Goal: Task Accomplishment & Management: Use online tool/utility

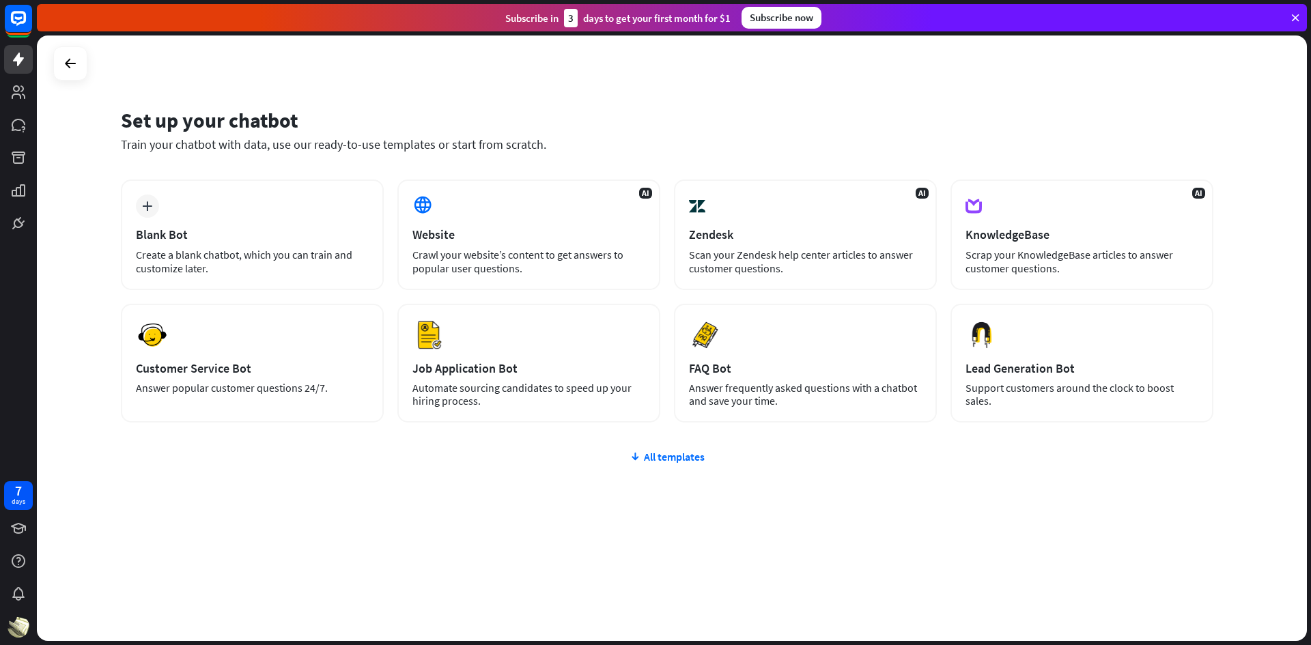
drag, startPoint x: 676, startPoint y: 440, endPoint x: 675, endPoint y: 447, distance: 7.0
click at [675, 447] on div "plus Blank Bot Create a blank chatbot, which you can train and customize later.…" at bounding box center [667, 383] width 1093 height 407
click at [675, 455] on div "All templates" at bounding box center [667, 457] width 1093 height 14
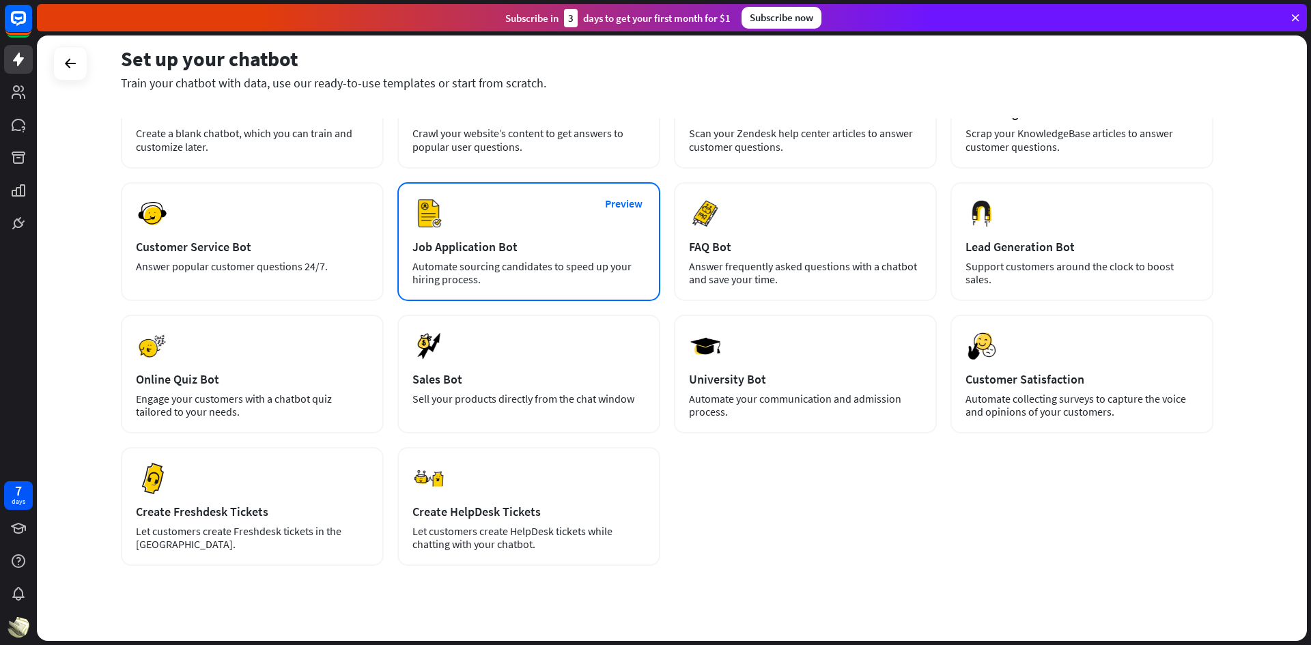
scroll to position [142, 0]
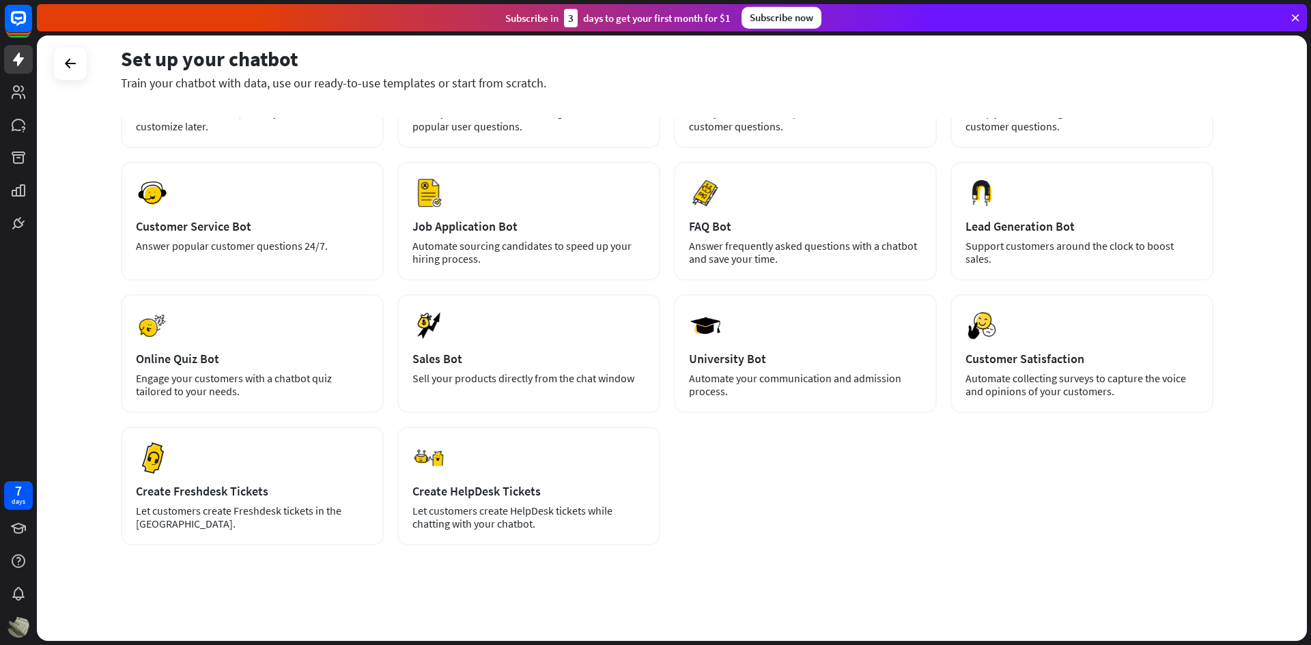
click at [27, 626] on img at bounding box center [19, 627] width 22 height 22
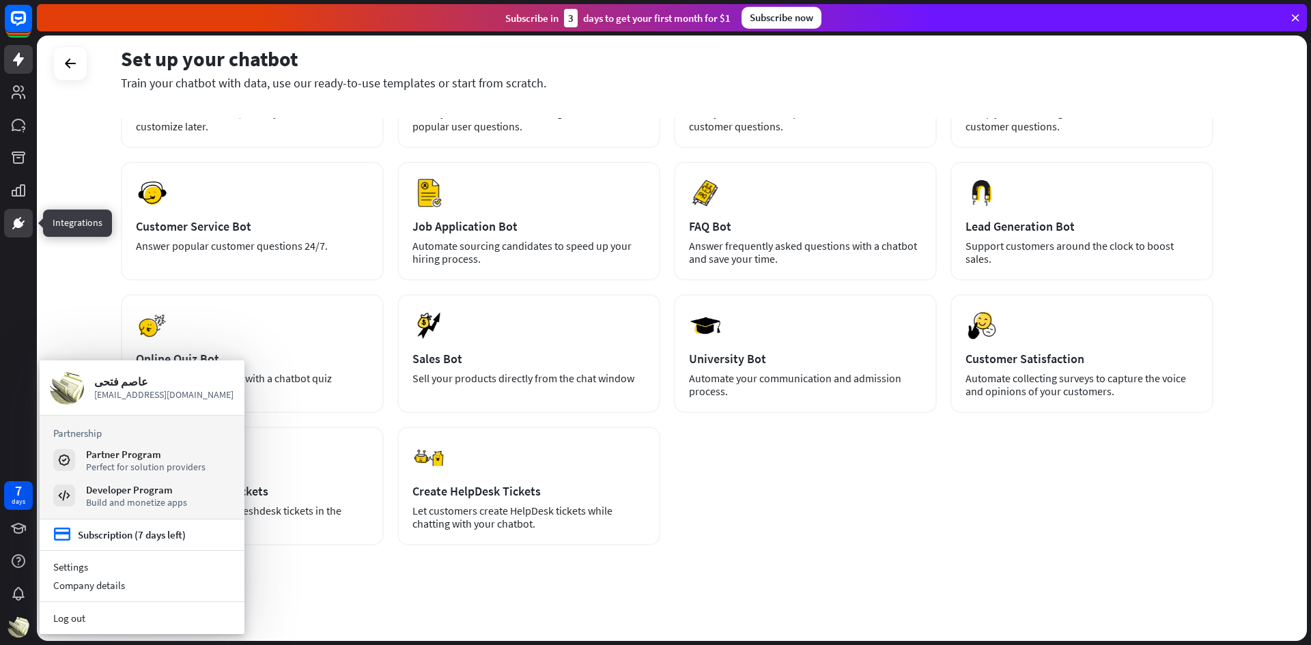
click at [24, 225] on icon at bounding box center [18, 223] width 16 height 16
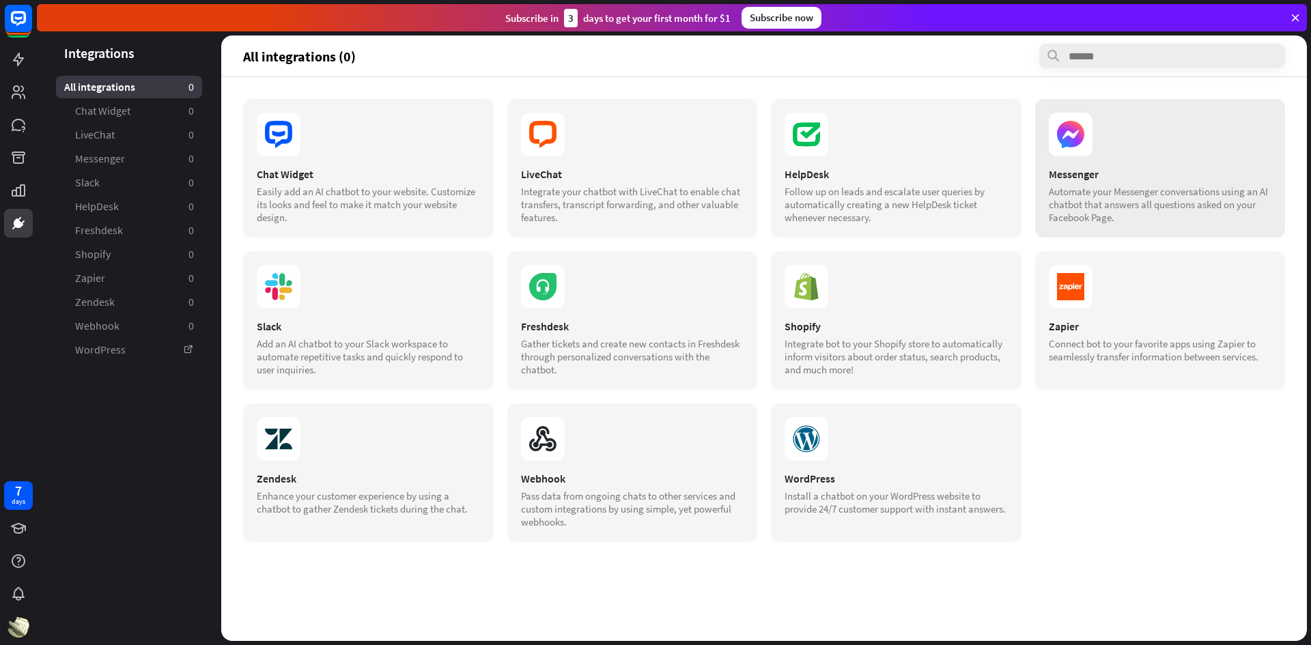
click at [1101, 182] on section "Messenger Automate your Messenger conversations using an AI chatbot that answer…" at bounding box center [1160, 195] width 223 height 57
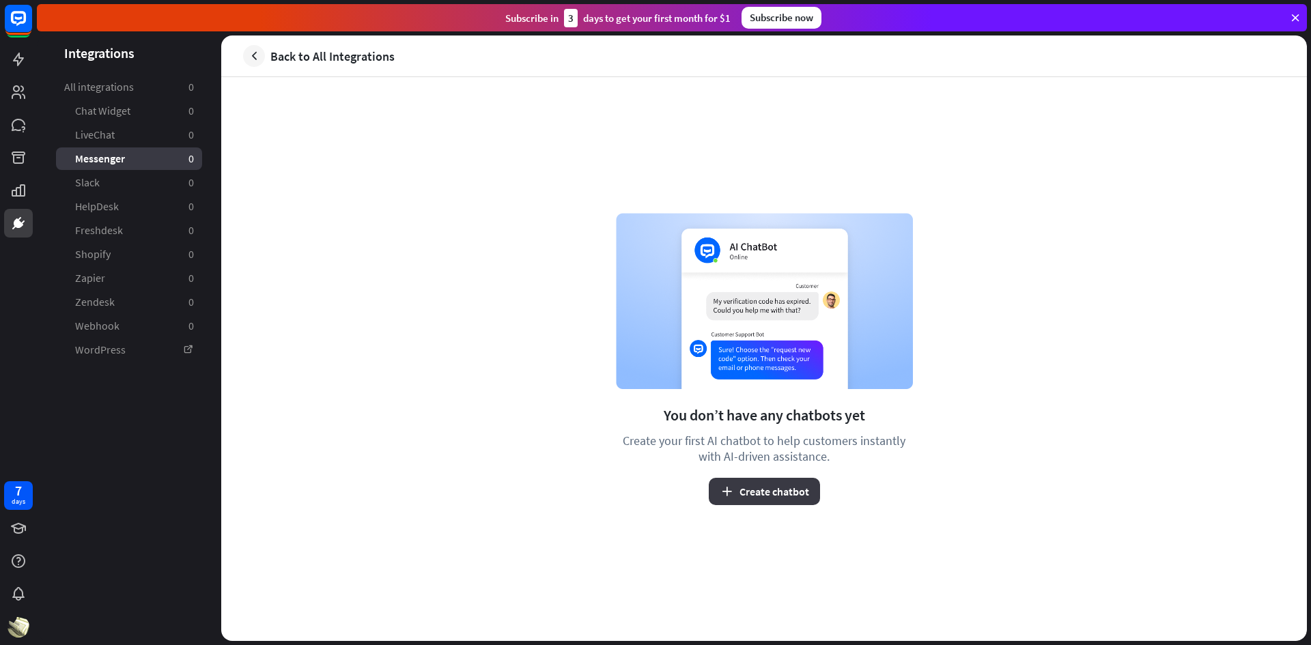
click at [787, 495] on button "Create chatbot" at bounding box center [764, 491] width 111 height 27
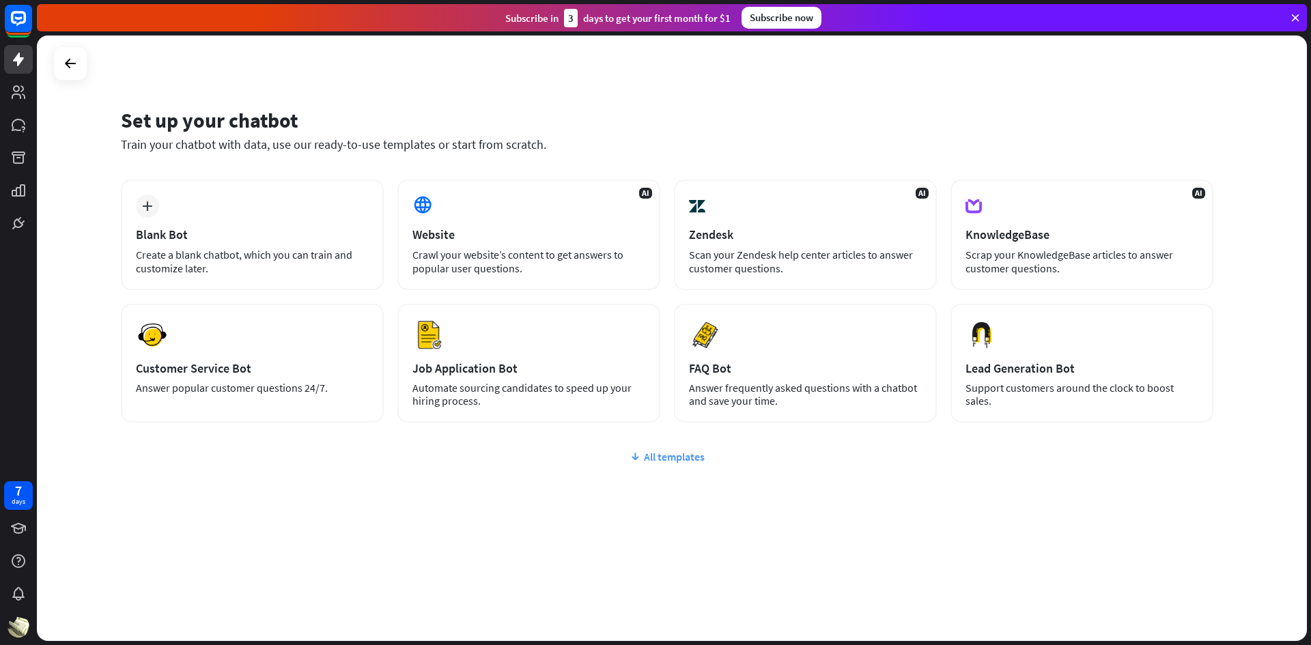
click at [678, 462] on div "All templates" at bounding box center [667, 457] width 1093 height 14
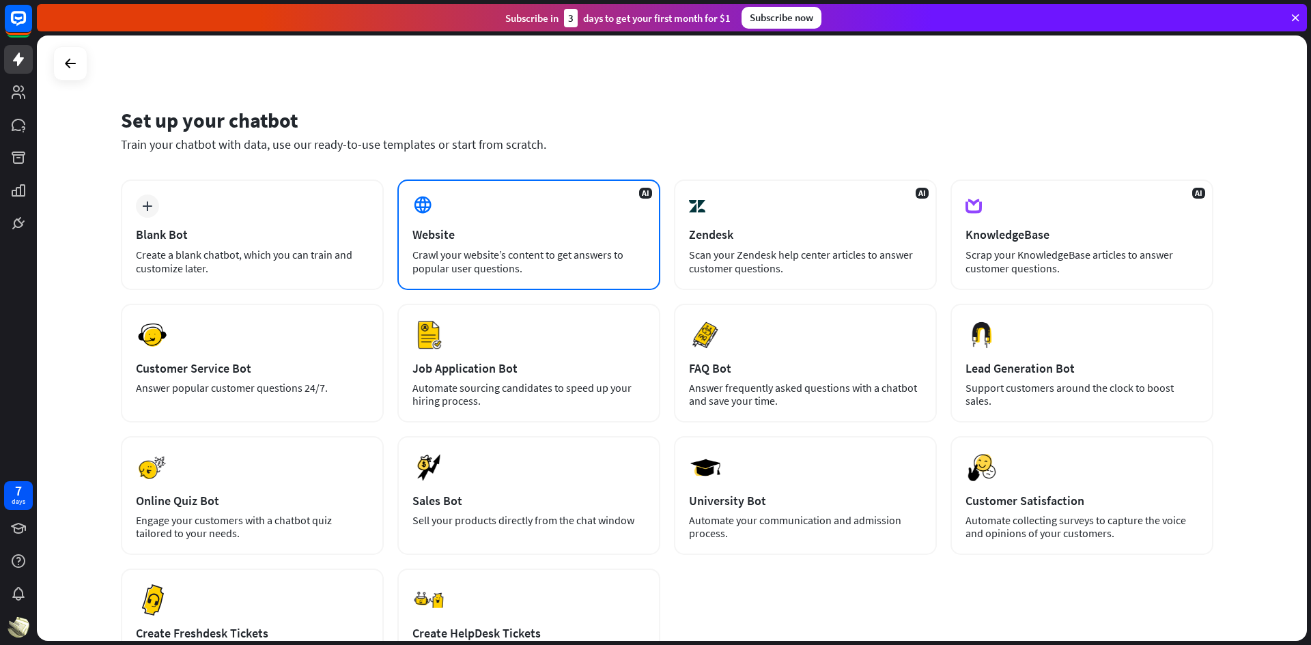
click at [519, 234] on div "Website" at bounding box center [528, 235] width 233 height 16
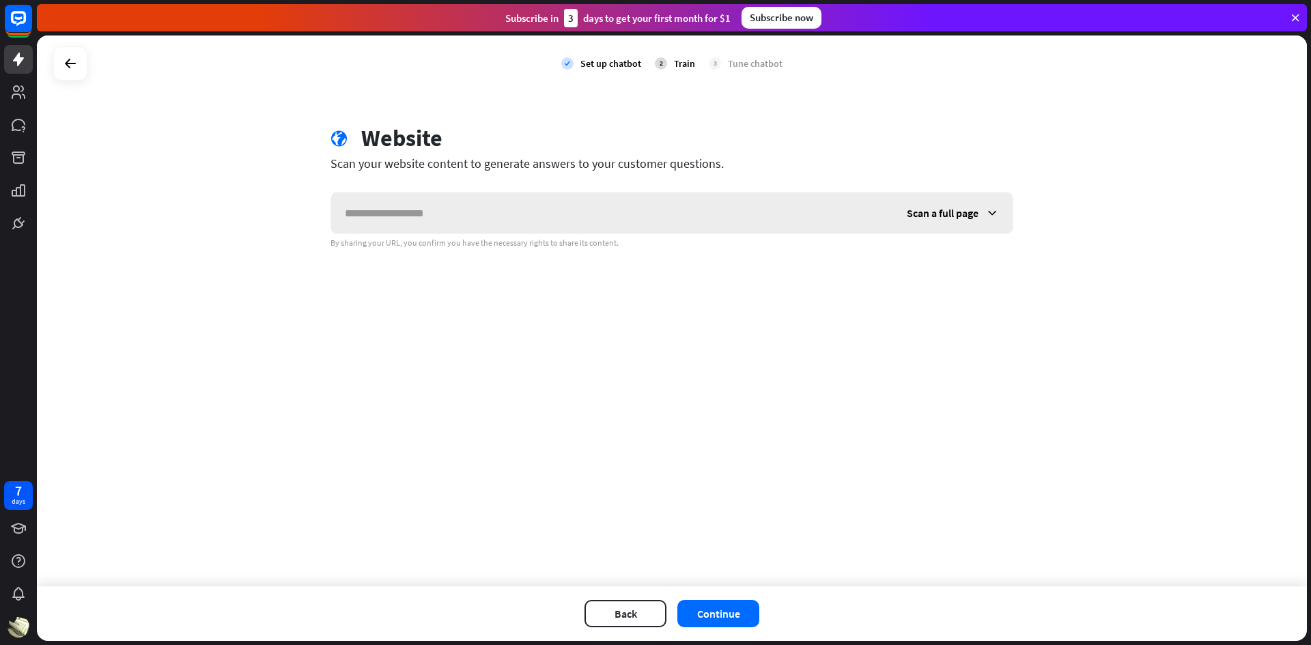
click at [544, 208] on input "text" at bounding box center [612, 213] width 562 height 41
type input "*"
type input "**********"
drag, startPoint x: 591, startPoint y: 558, endPoint x: 602, endPoint y: 545, distance: 16.5
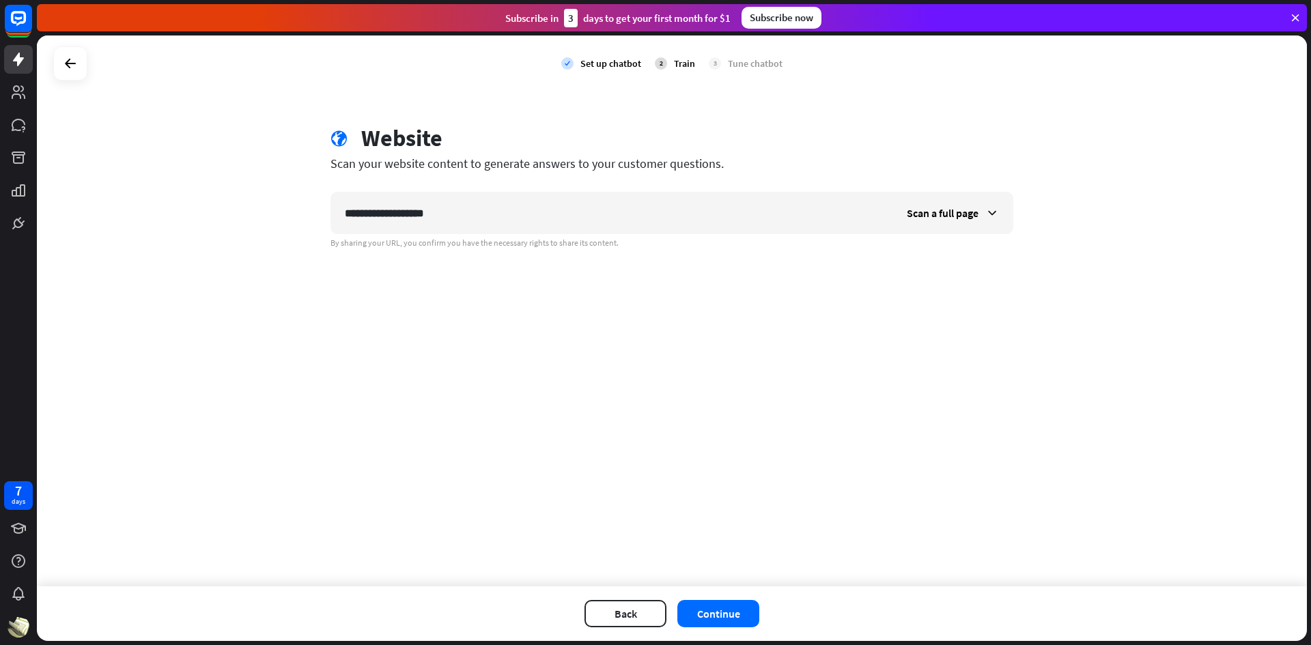
click at [597, 548] on div "**********" at bounding box center [672, 311] width 1270 height 551
drag, startPoint x: 681, startPoint y: 599, endPoint x: 716, endPoint y: 613, distance: 37.4
click at [688, 603] on div "Back Continue" at bounding box center [672, 614] width 1270 height 55
click at [716, 613] on button "Continue" at bounding box center [718, 613] width 82 height 27
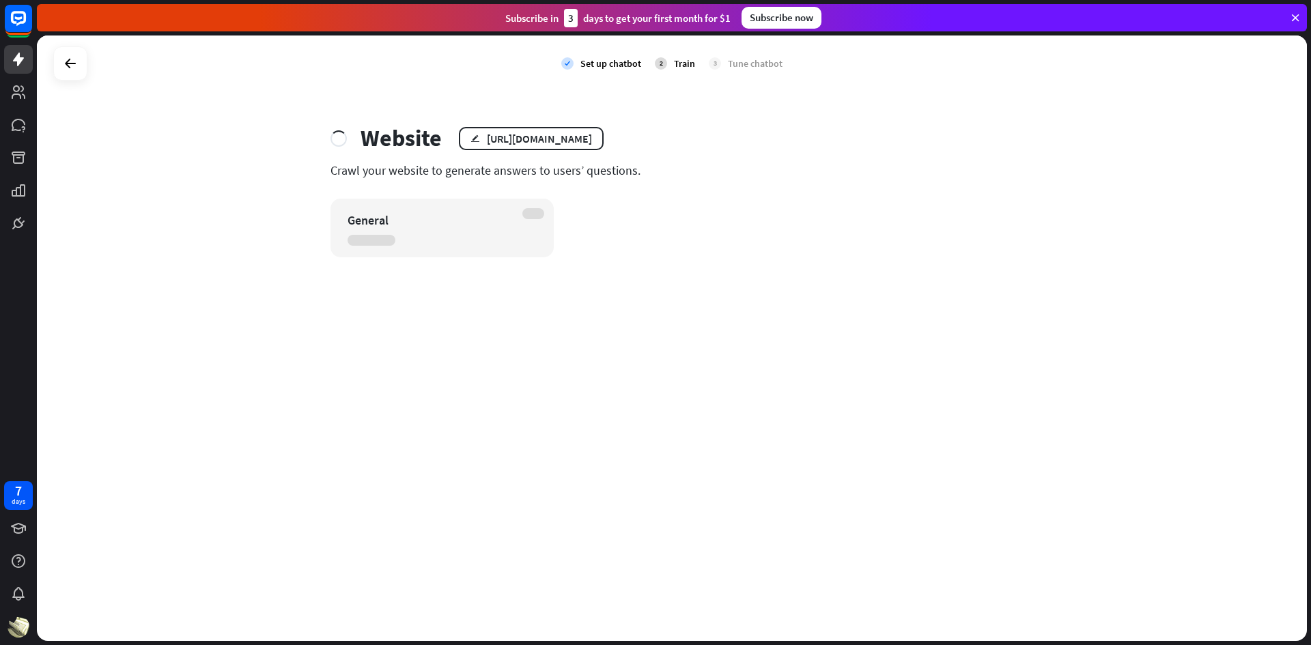
click at [1056, 280] on div "check Set up chatbot 2 Train 3 Tune chatbot Website edit [URL][DOMAIN_NAME] Cra…" at bounding box center [672, 339] width 1270 height 606
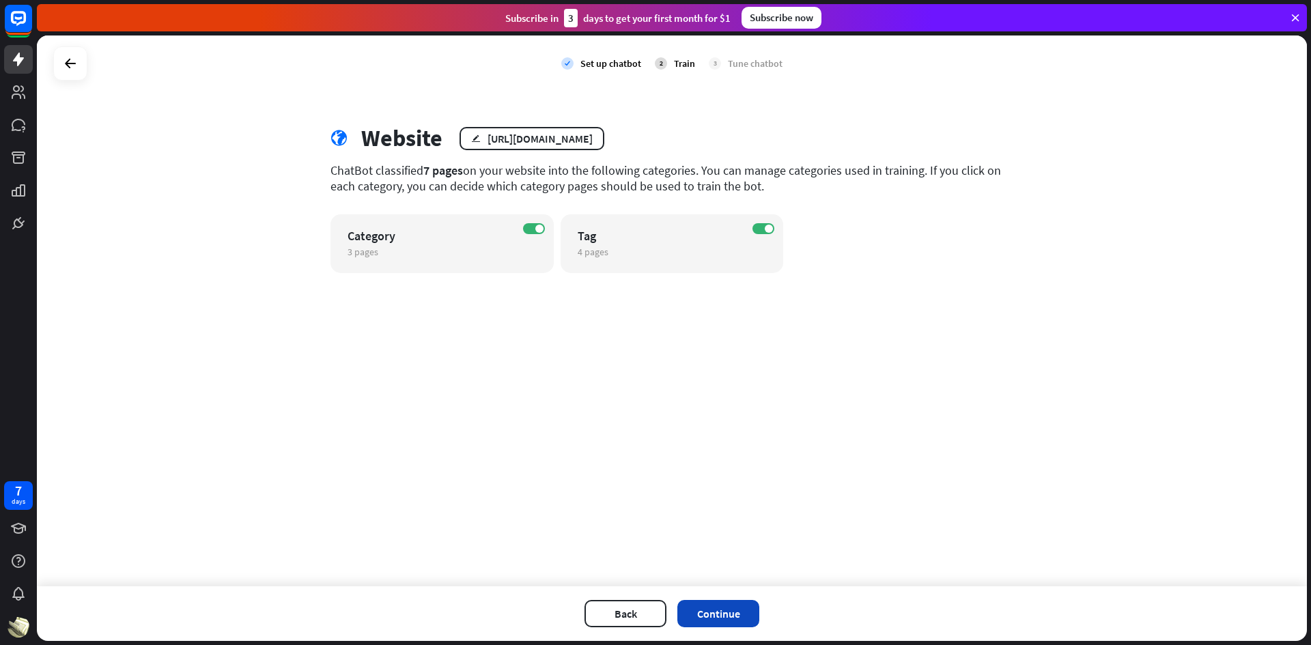
click at [718, 610] on button "Continue" at bounding box center [718, 613] width 82 height 27
